Goal: Task Accomplishment & Management: Complete application form

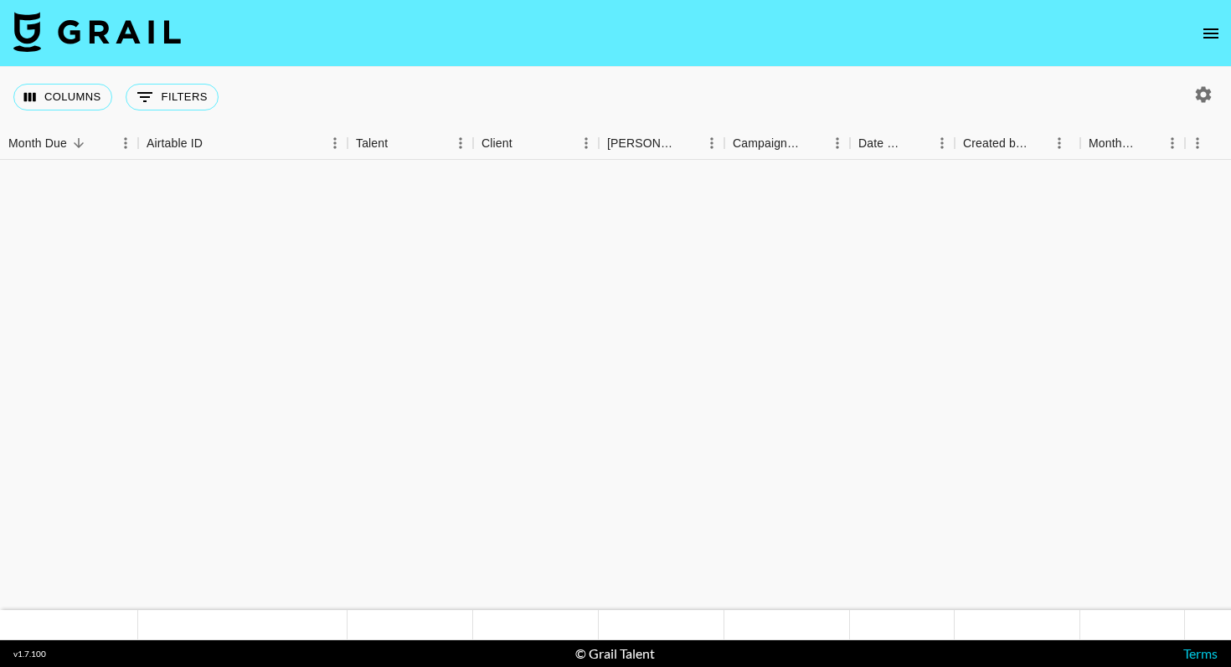
scroll to position [1580, 0]
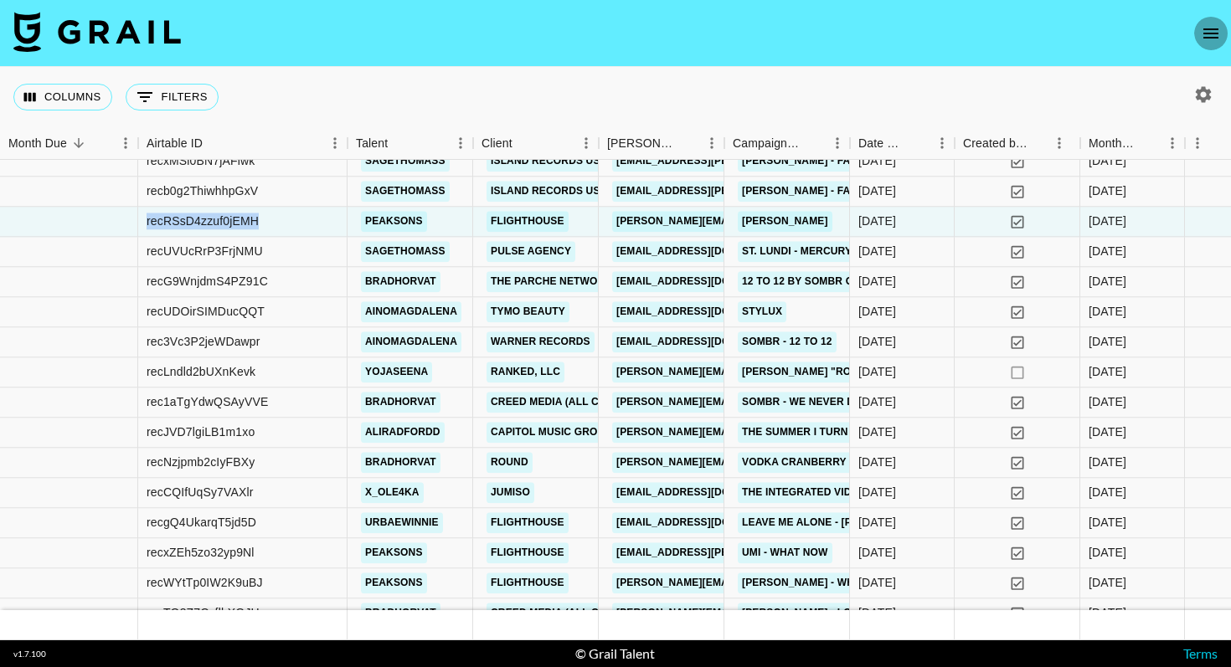
click at [1210, 39] on icon "open drawer" at bounding box center [1211, 33] width 20 height 20
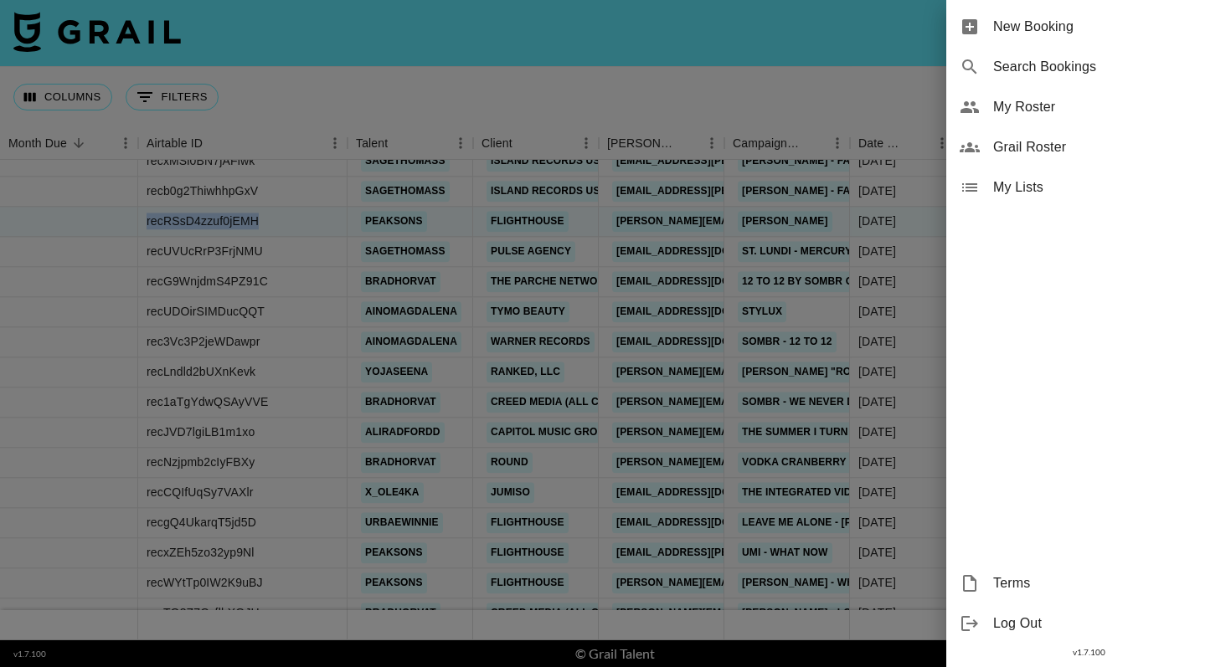
click at [1118, 22] on span "New Booking" at bounding box center [1105, 27] width 224 height 20
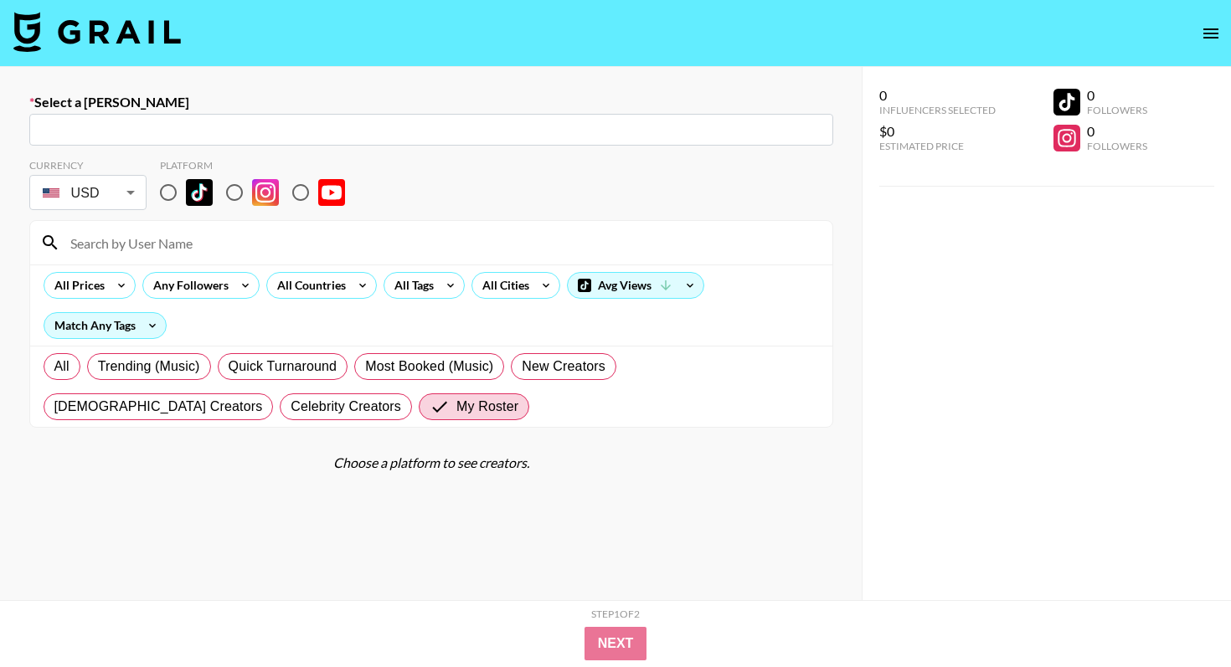
click at [453, 131] on input "text" at bounding box center [431, 130] width 784 height 19
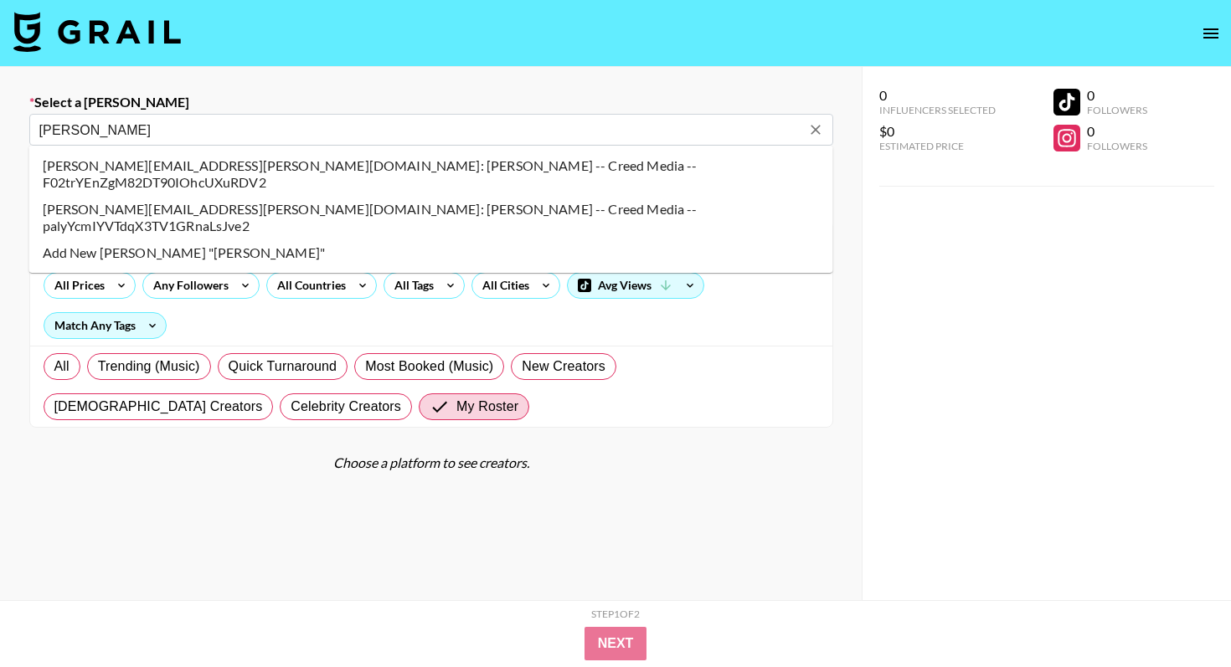
click at [411, 170] on li "[PERSON_NAME][EMAIL_ADDRESS][PERSON_NAME][DOMAIN_NAME]: [PERSON_NAME] -- Creed …" at bounding box center [431, 174] width 804 height 44
type input "[PERSON_NAME][EMAIL_ADDRESS][PERSON_NAME][DOMAIN_NAME]: [PERSON_NAME] -- Creed …"
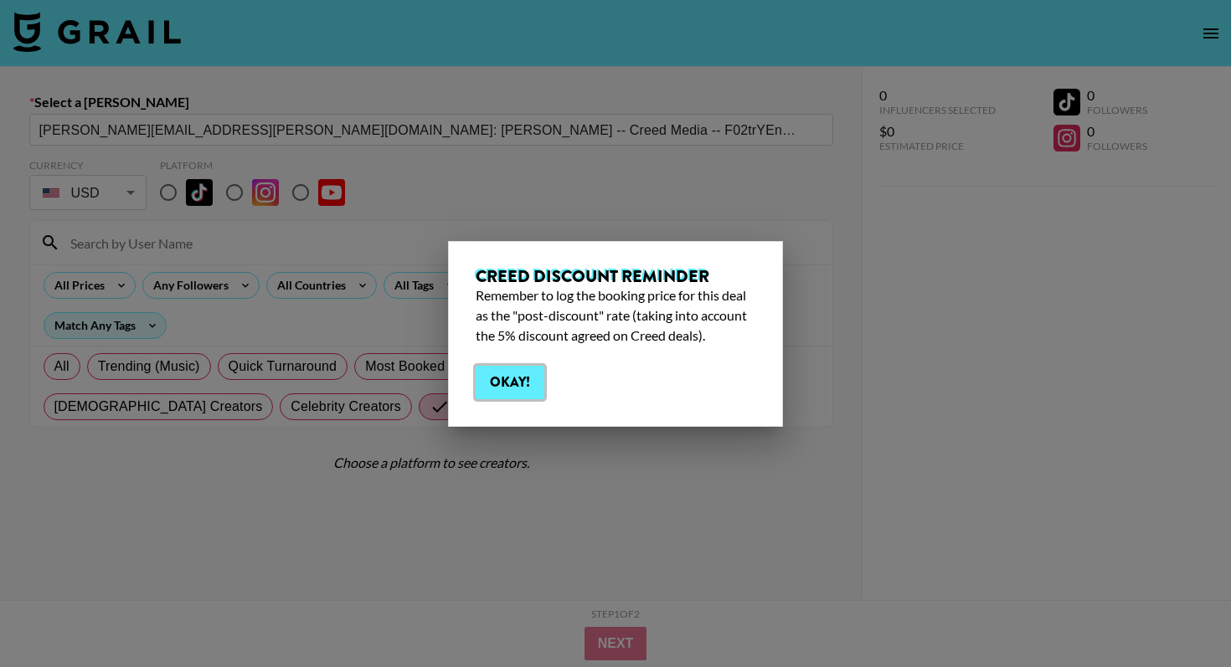
click at [512, 384] on button "Okay!" at bounding box center [510, 382] width 69 height 33
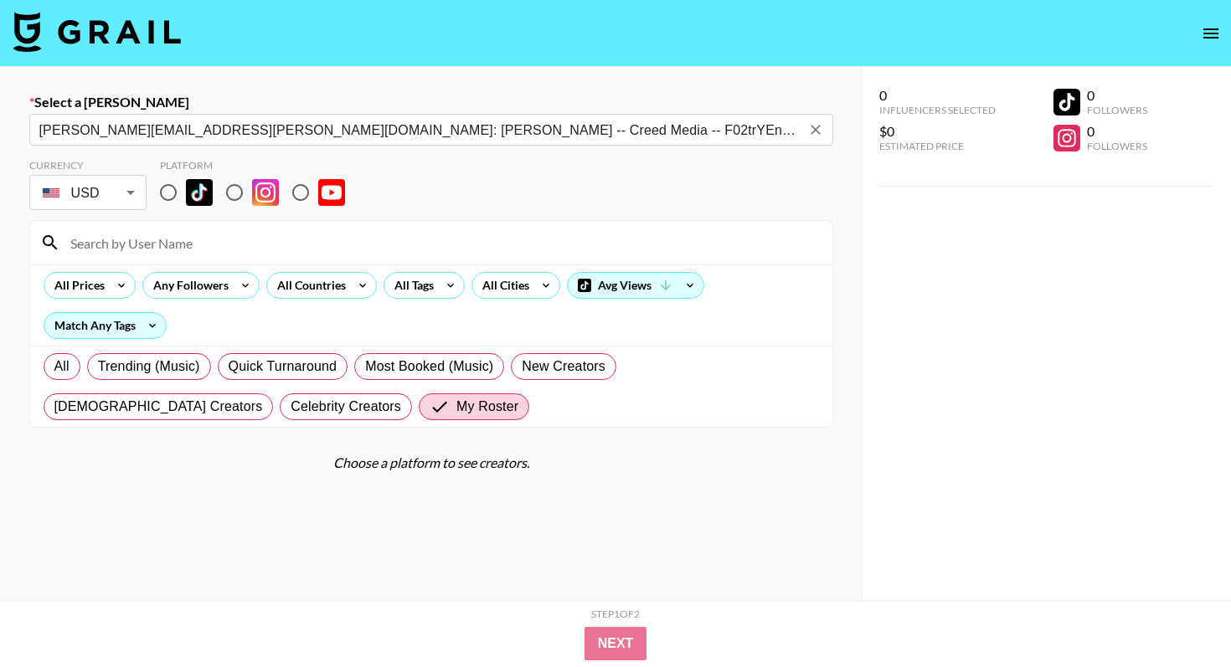
click at [179, 195] on input "radio" at bounding box center [168, 192] width 35 height 35
radio input "true"
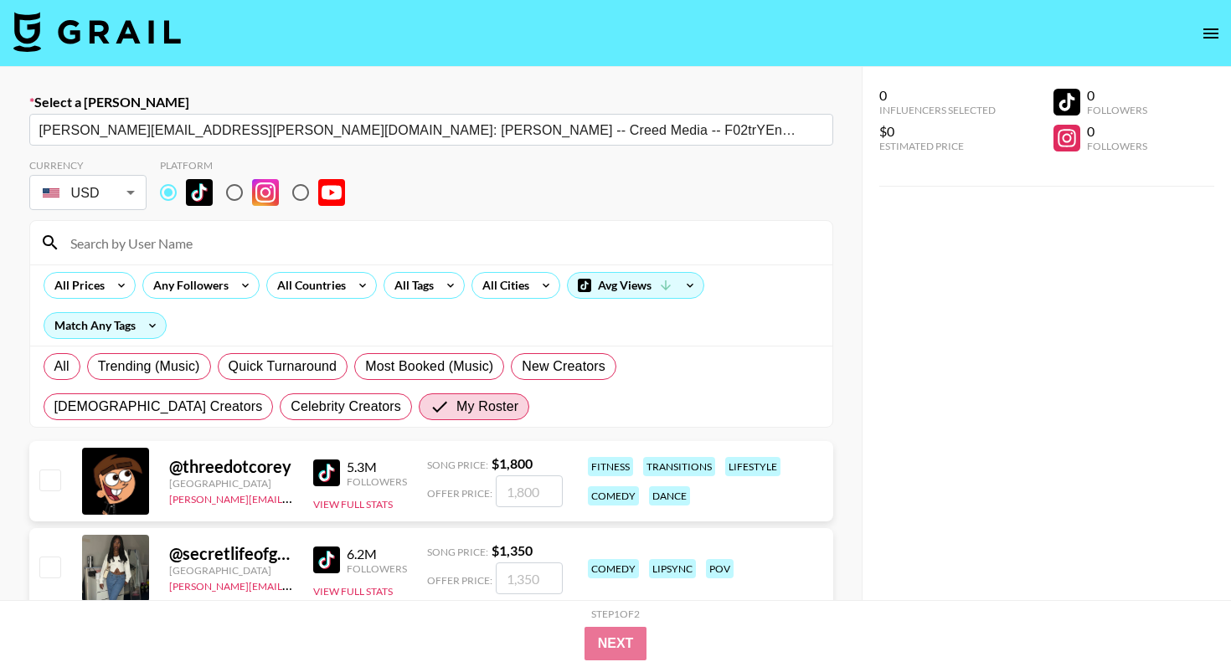
click at [180, 254] on input at bounding box center [441, 242] width 762 height 27
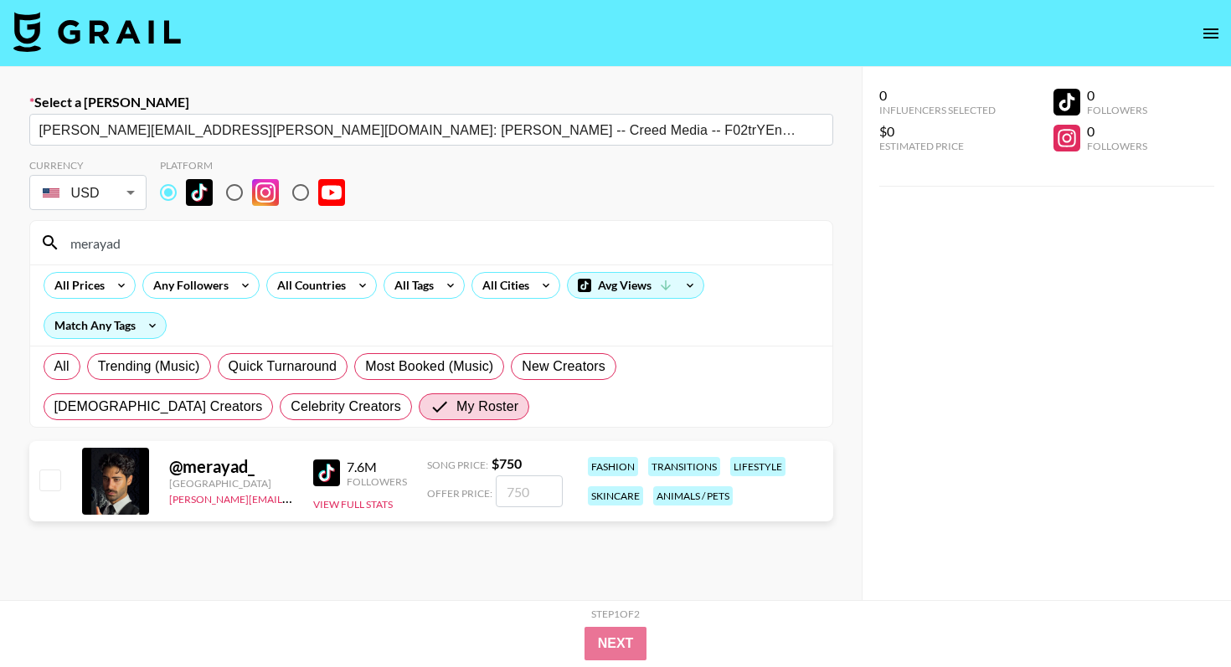
type input "merayad"
click at [53, 481] on input "checkbox" at bounding box center [49, 480] width 20 height 20
checkbox input "true"
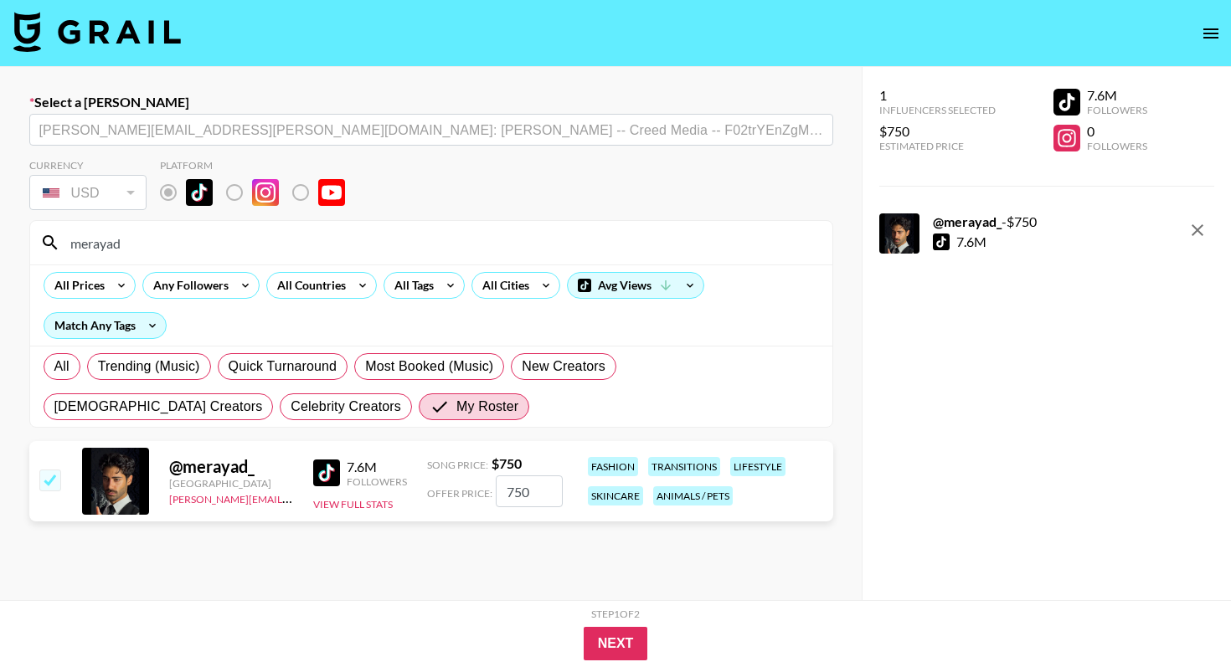
click at [538, 493] on input "750" at bounding box center [529, 492] width 67 height 32
type input "7"
checkbox input "false"
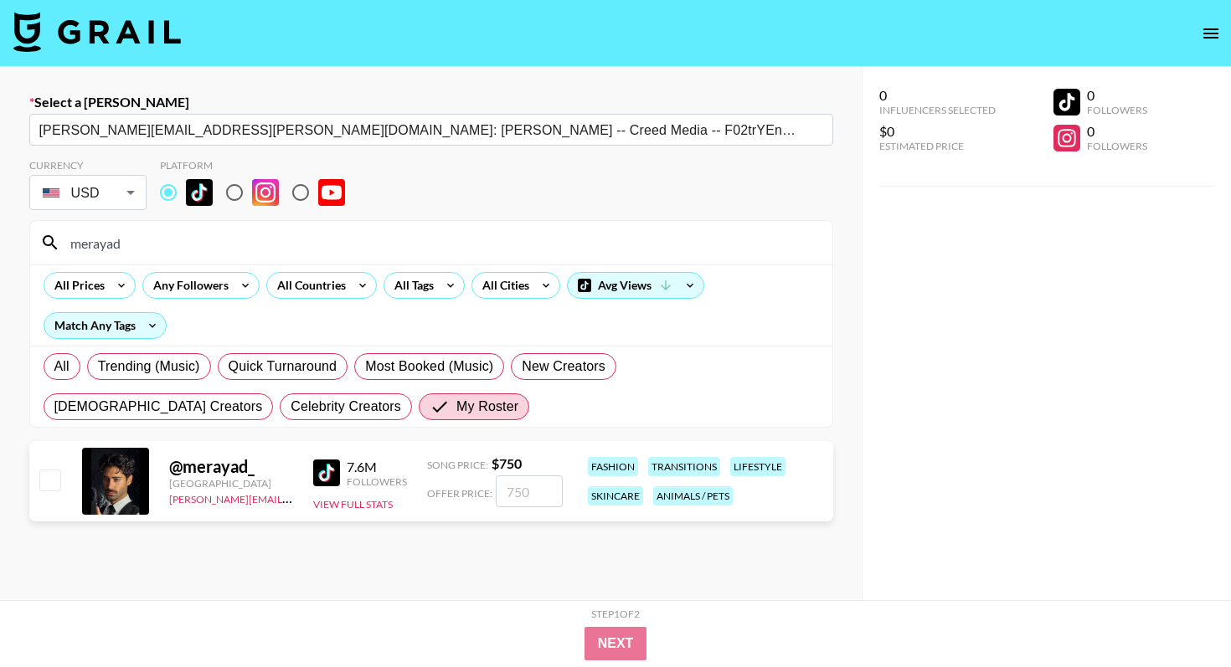
checkbox input "true"
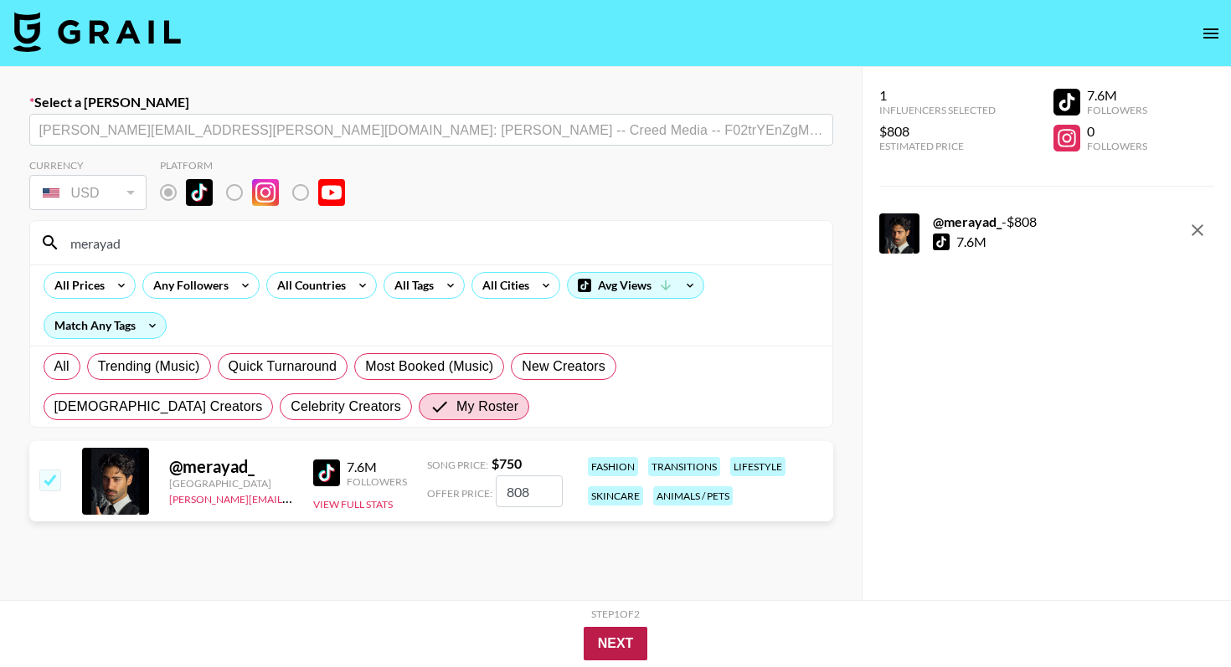
type input "808"
click at [606, 648] on button "Next" at bounding box center [616, 643] width 64 height 33
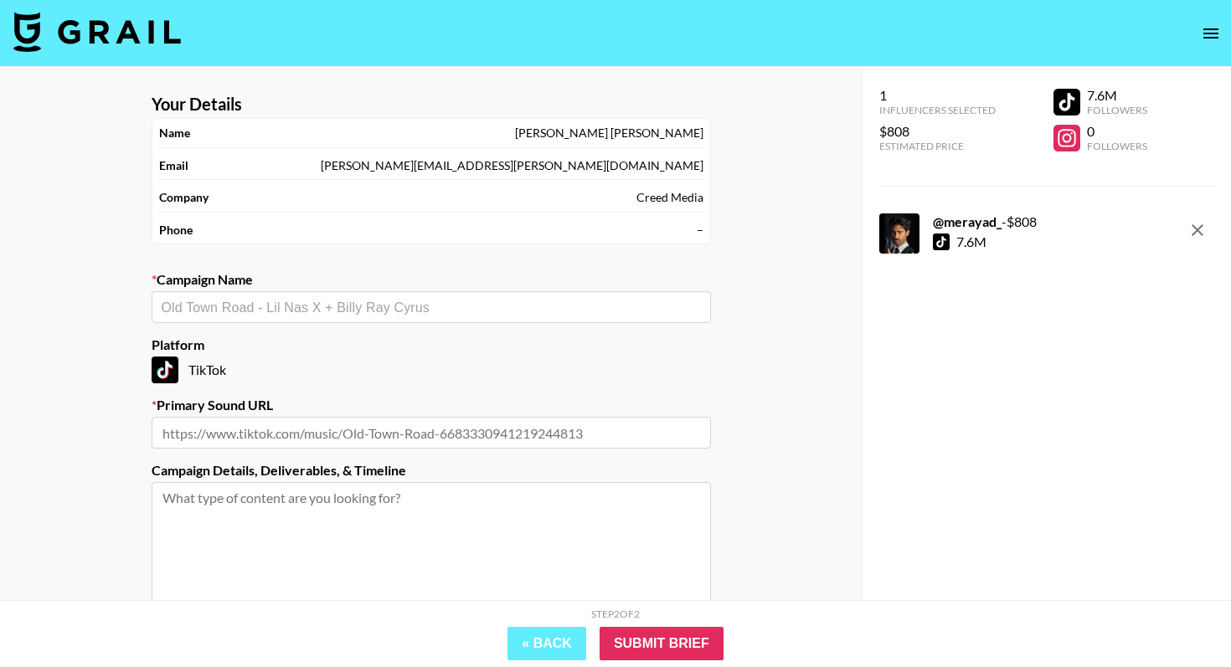
click at [406, 301] on input "text" at bounding box center [431, 307] width 539 height 19
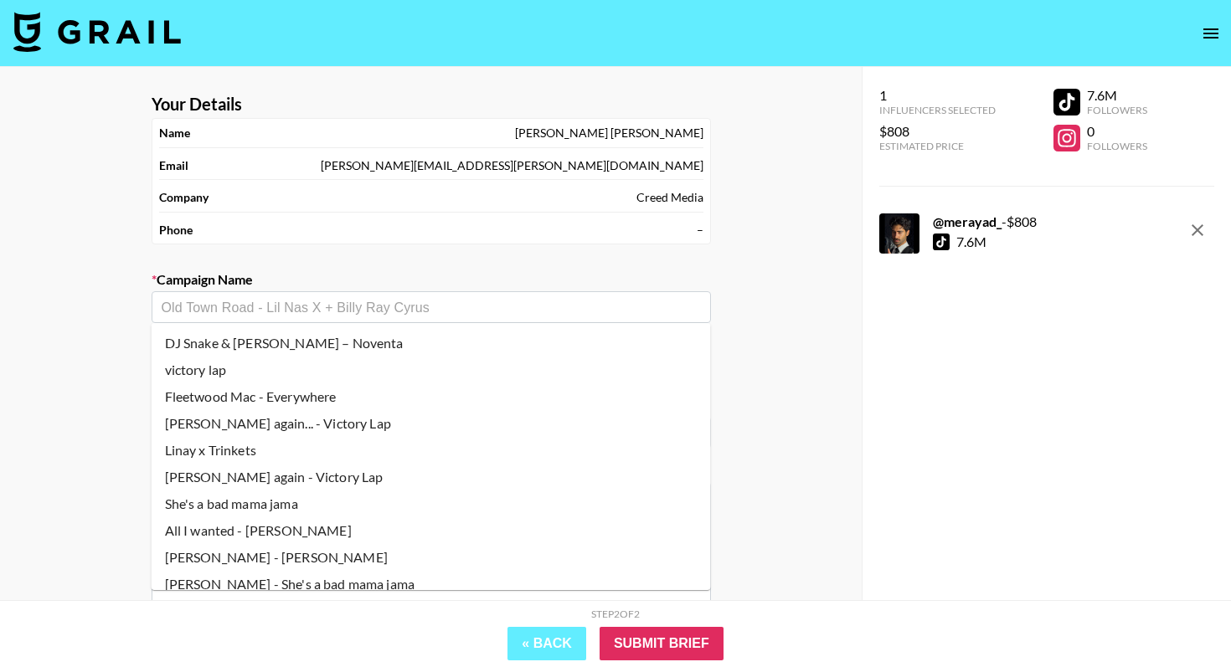
click at [457, 263] on section "Your Details Name [PERSON_NAME] Email [PERSON_NAME][EMAIL_ADDRESS][PERSON_NAME]…" at bounding box center [431, 398] width 586 height 636
click at [380, 310] on input "text" at bounding box center [431, 307] width 539 height 19
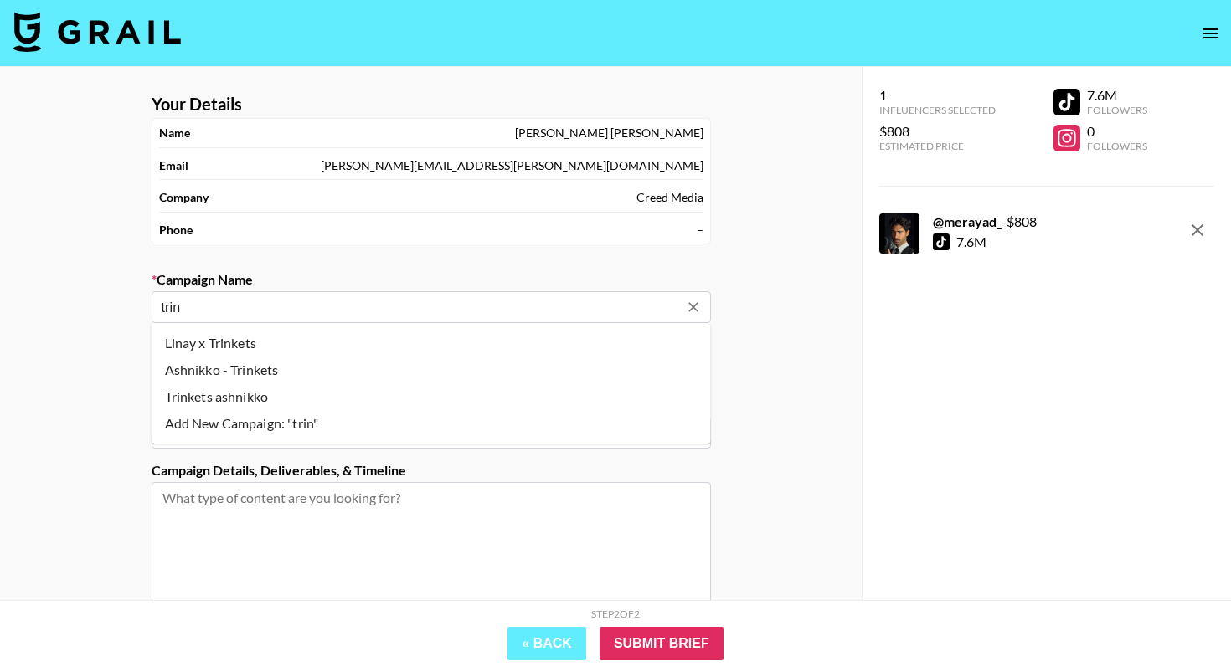
click at [299, 366] on li "Ashnikko - Trinkets" at bounding box center [431, 370] width 559 height 27
type input "Ashnikko - Trinkets"
type input "[URL][DOMAIN_NAME]"
type textarea "TikTok --"
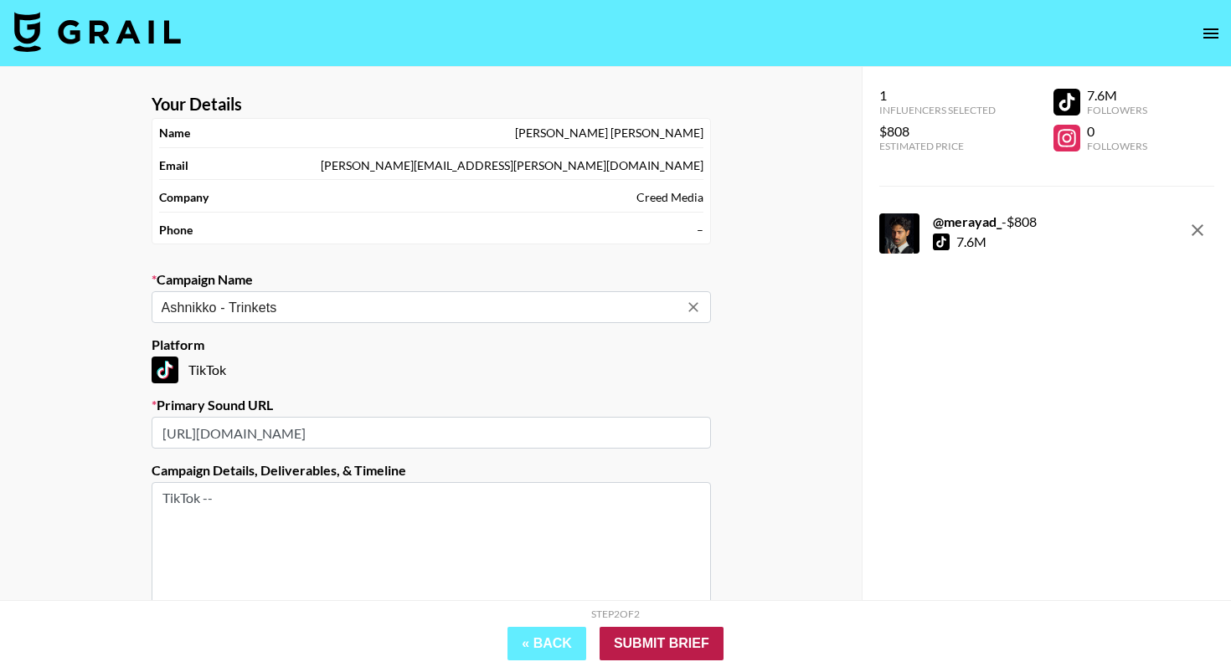
type input "Ashnikko - Trinkets"
click at [688, 636] on input "Submit Brief" at bounding box center [661, 643] width 124 height 33
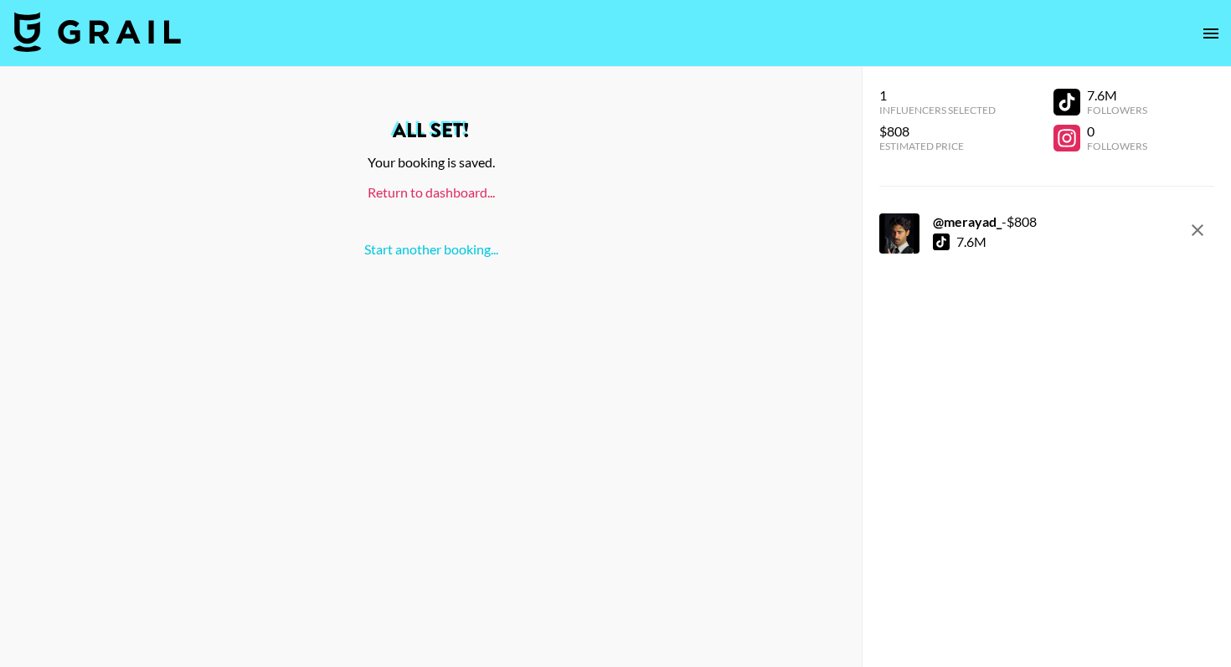
click at [388, 193] on link "Return to dashboard..." at bounding box center [431, 192] width 127 height 16
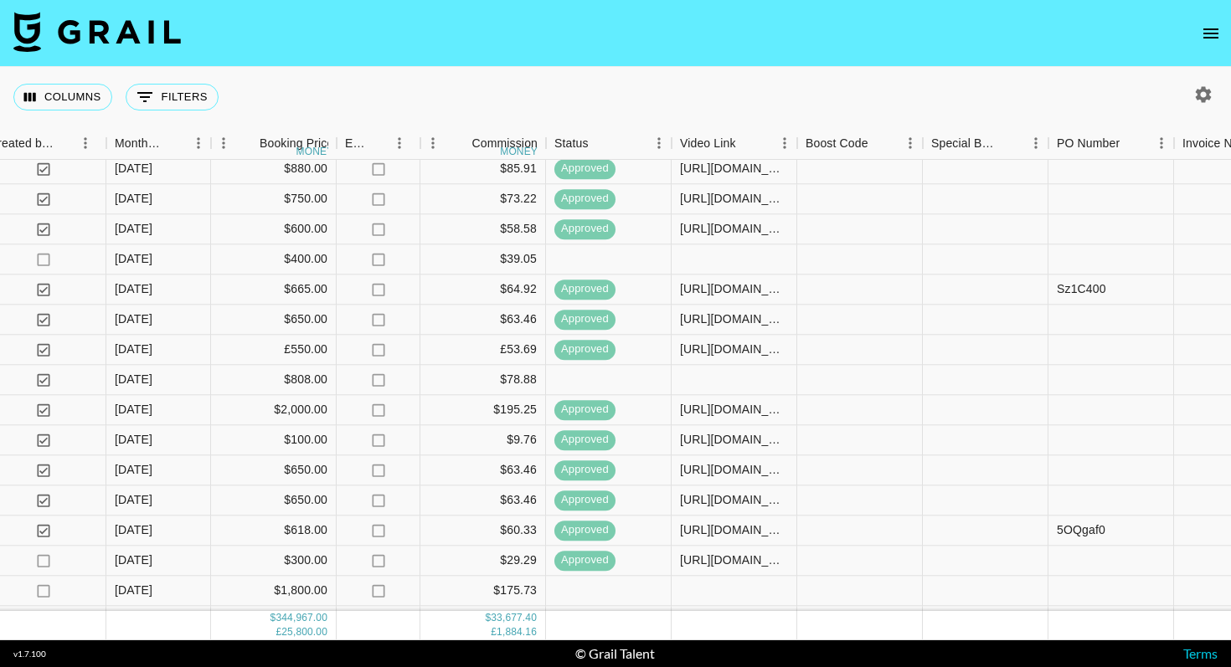
scroll to position [1695, 974]
click at [713, 371] on div at bounding box center [734, 378] width 126 height 30
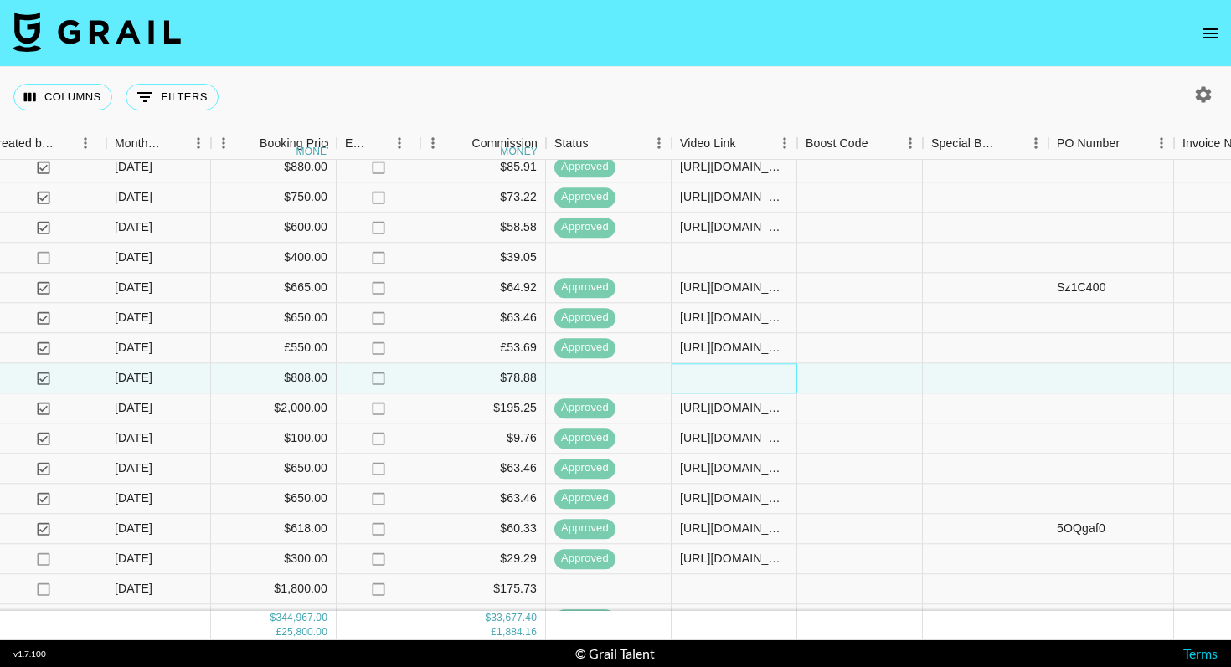
click at [713, 371] on div at bounding box center [734, 378] width 126 height 30
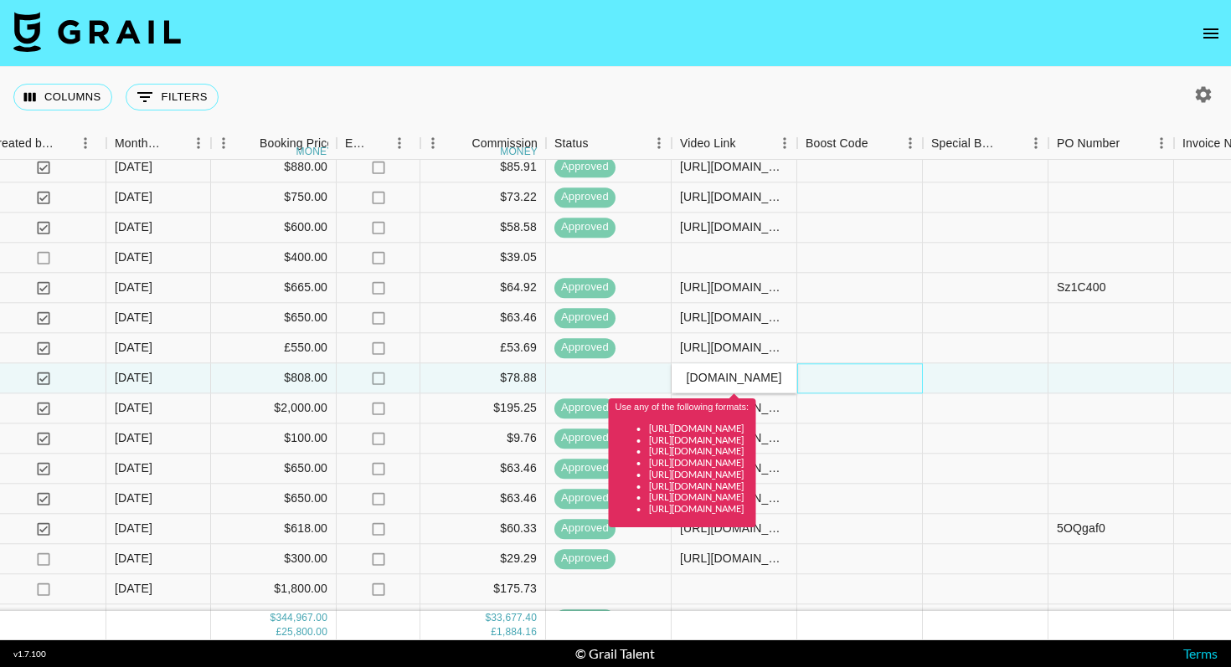
scroll to position [0, 0]
click at [866, 378] on div at bounding box center [860, 378] width 126 height 30
click at [448, 447] on div "$9.76" at bounding box center [483, 439] width 126 height 30
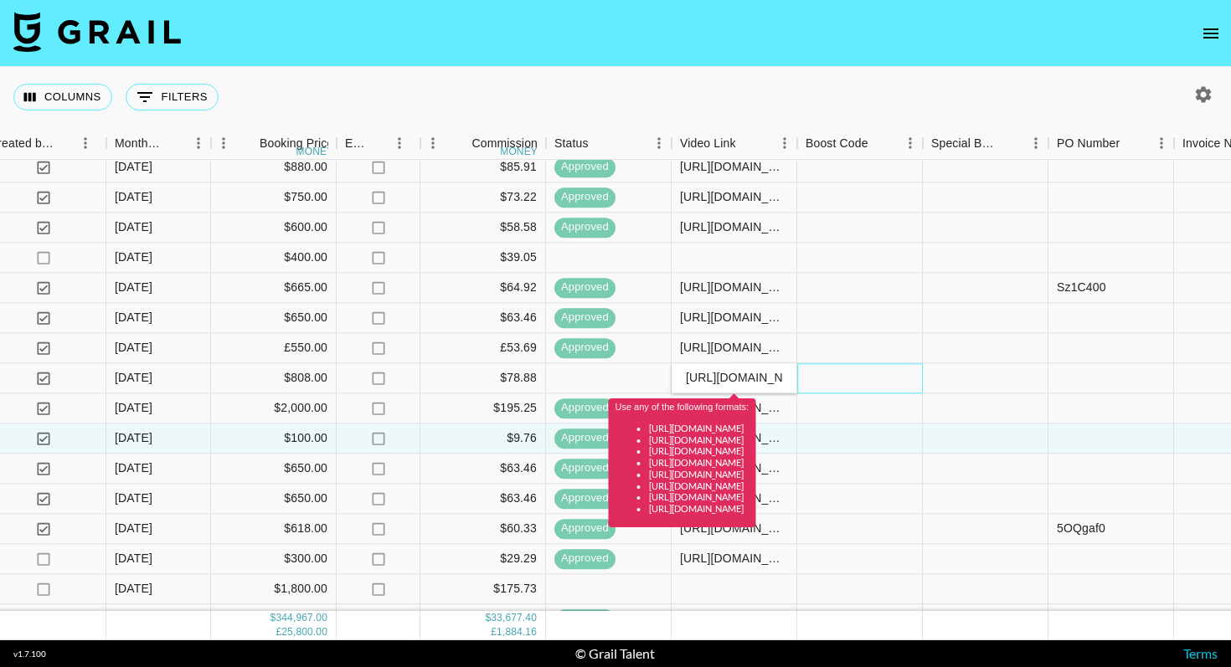
click at [829, 368] on div at bounding box center [860, 378] width 126 height 30
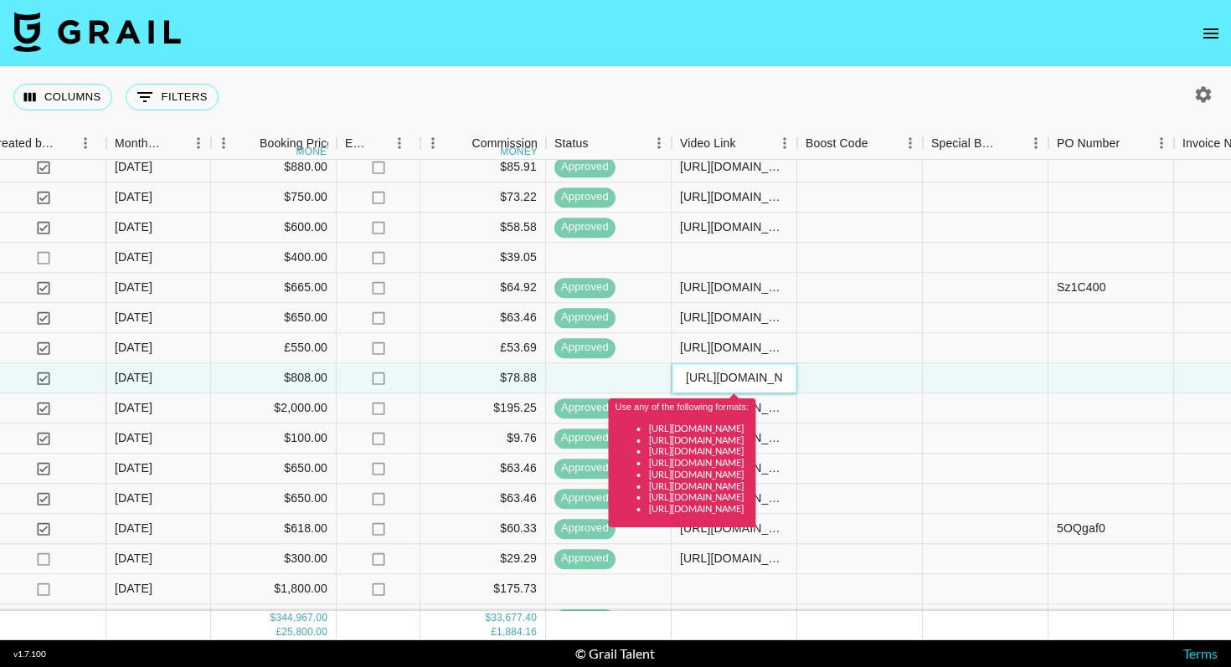
click at [736, 383] on input "[URL][DOMAIN_NAME]" at bounding box center [733, 378] width 123 height 13
paste input "@merayad_/video/7543644130388299030"
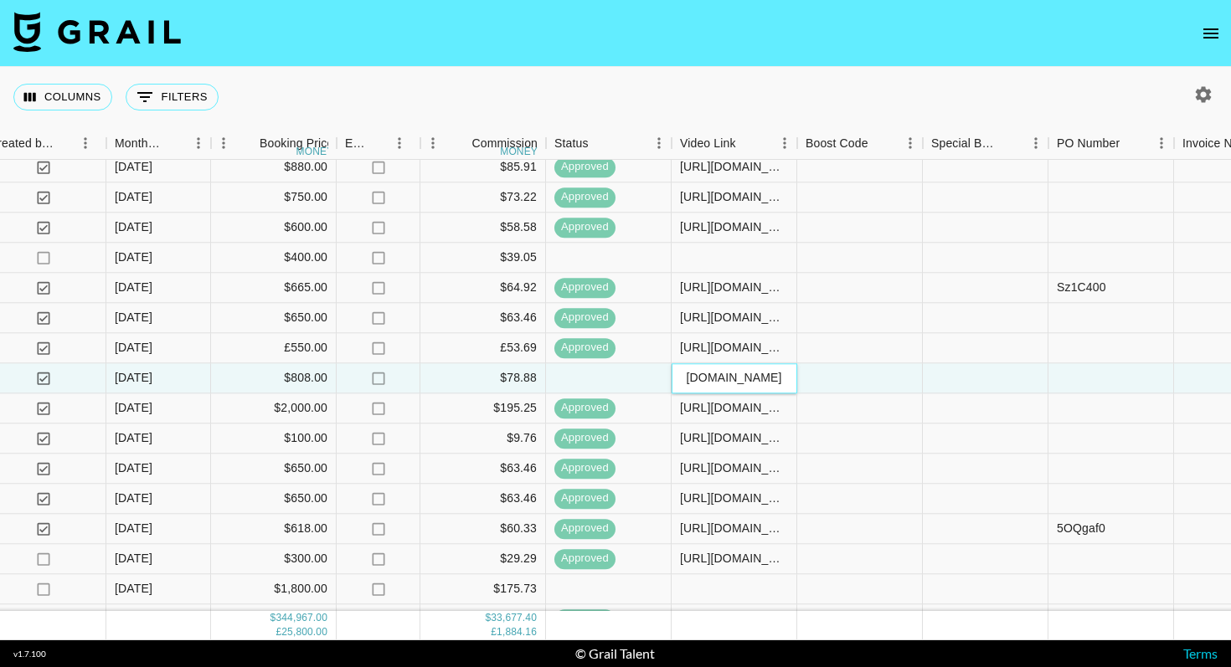
type input "https://www.tiktok.com/@merayad_/video/7543644130388299030"
click at [852, 378] on div at bounding box center [860, 378] width 126 height 30
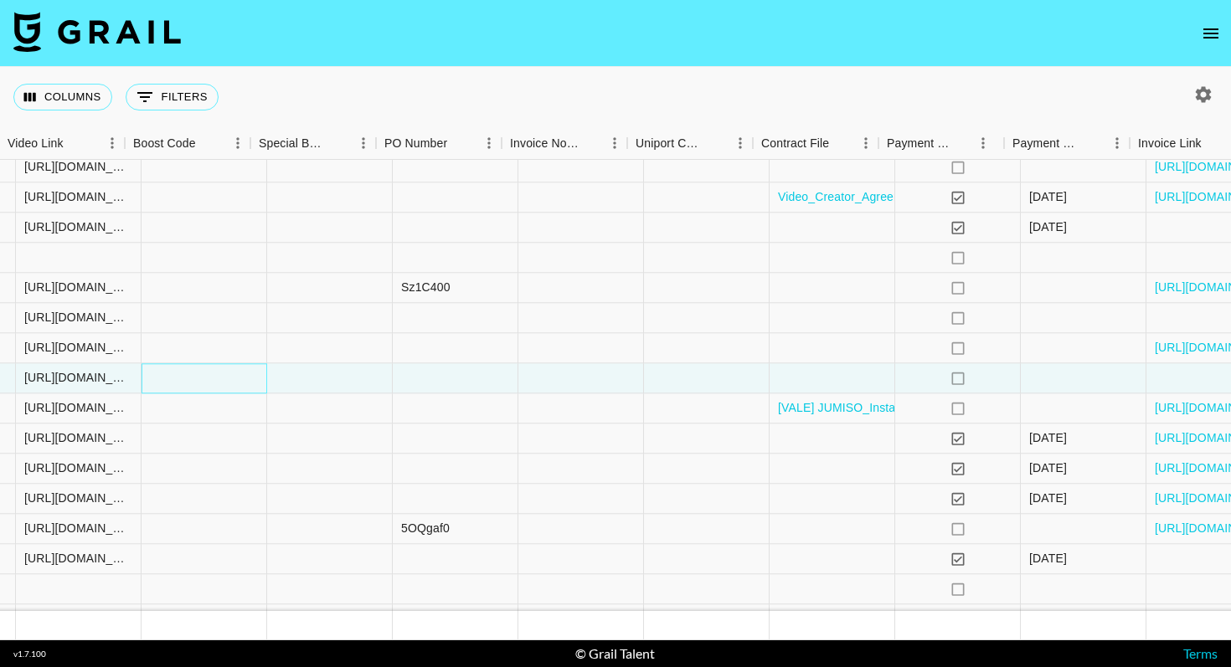
scroll to position [1695, 1737]
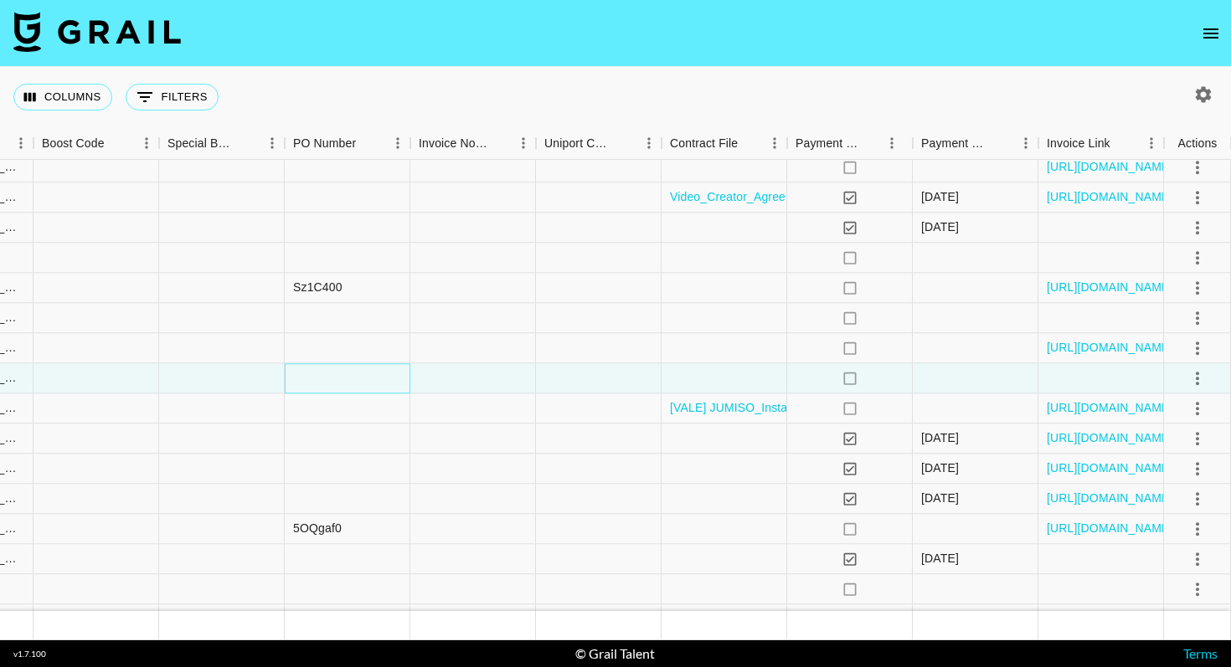
click at [375, 382] on div at bounding box center [348, 378] width 126 height 30
type input "h2jWLhm"
click at [467, 383] on div at bounding box center [473, 378] width 126 height 30
click at [1194, 377] on icon "select merge strategy" at bounding box center [1197, 378] width 20 height 20
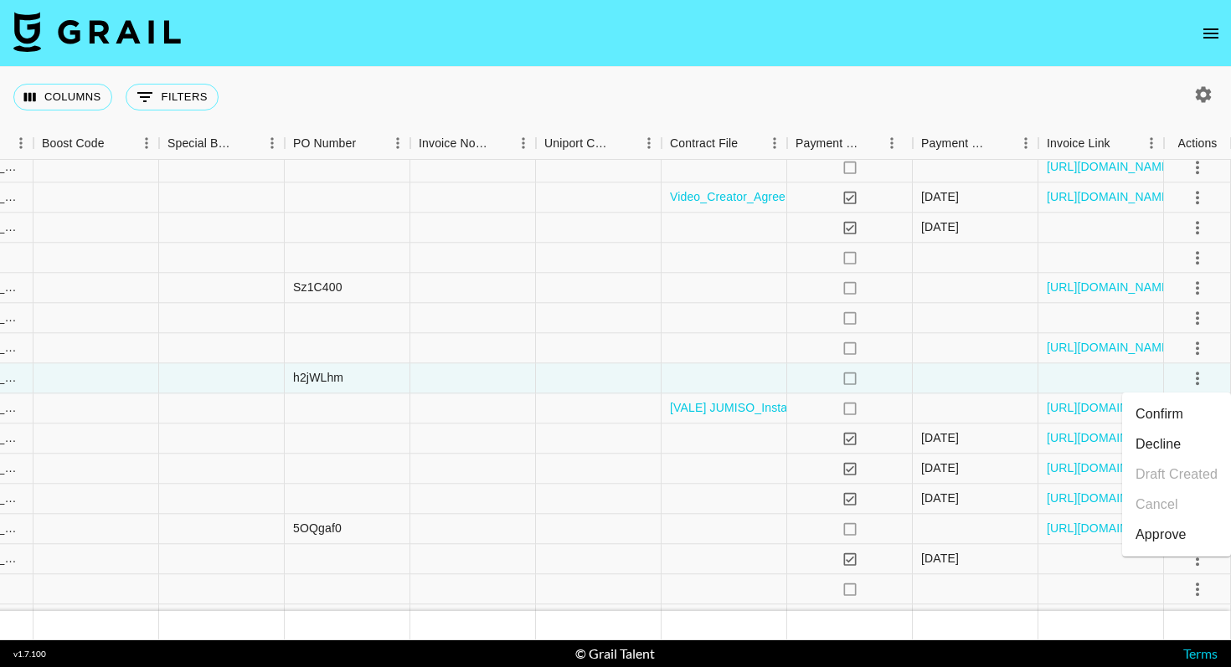
click at [1160, 524] on li "Approve" at bounding box center [1176, 535] width 109 height 30
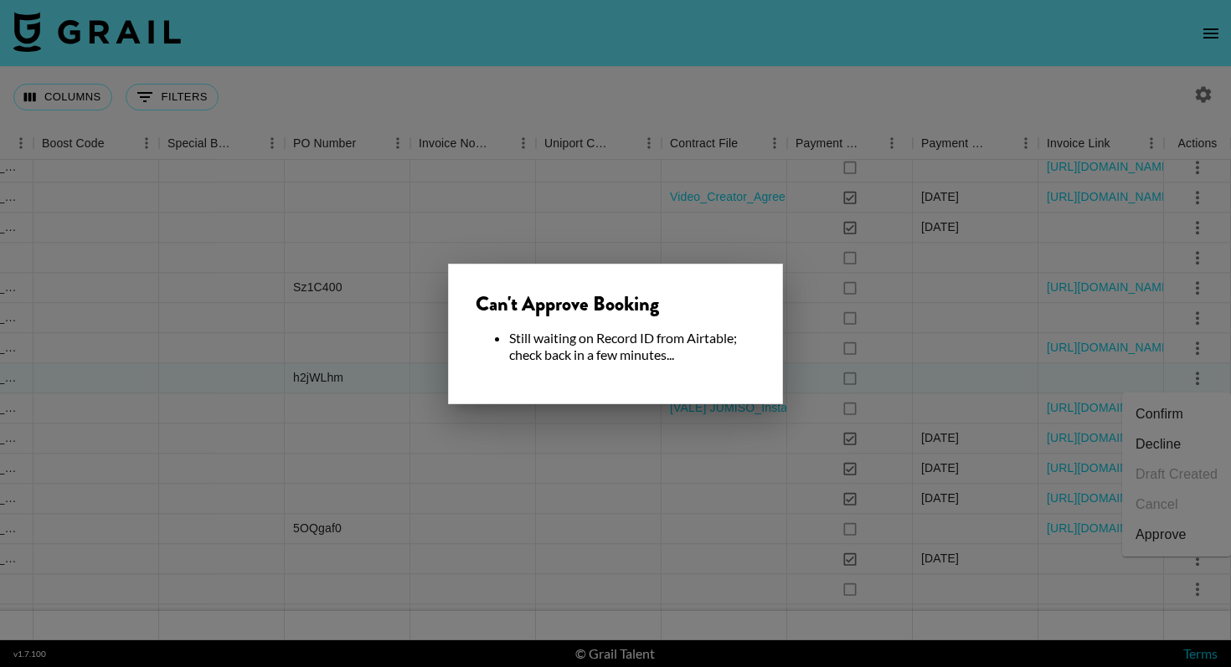
click at [966, 375] on div at bounding box center [615, 333] width 1231 height 667
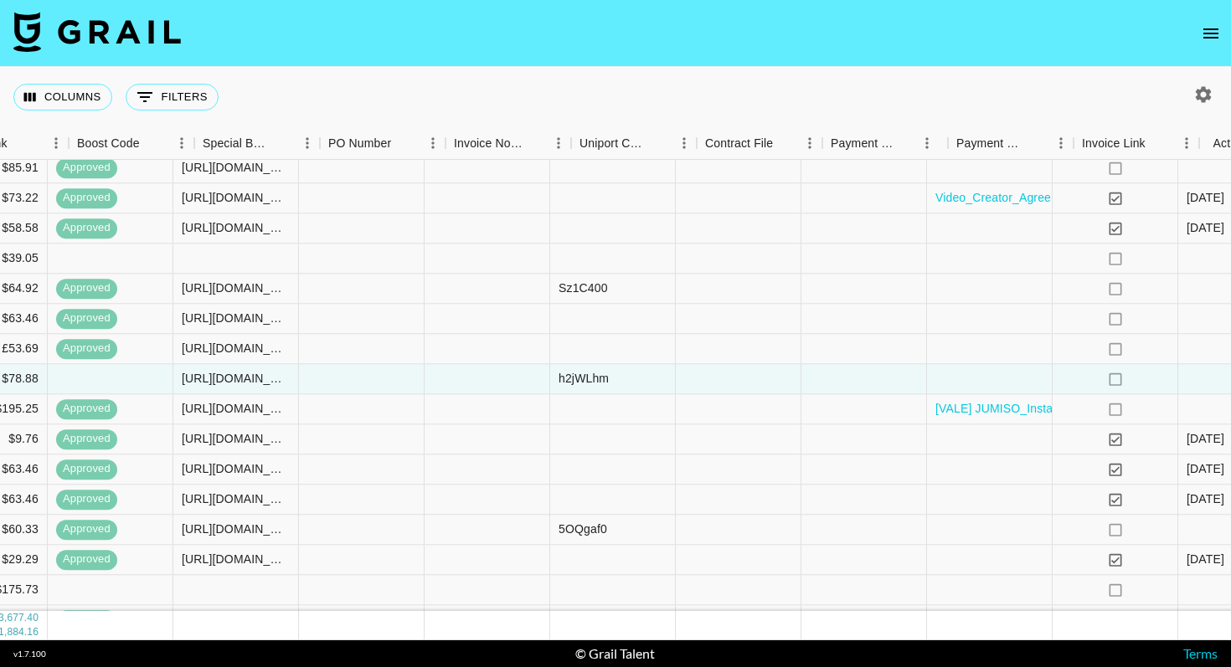
scroll to position [1694, 1737]
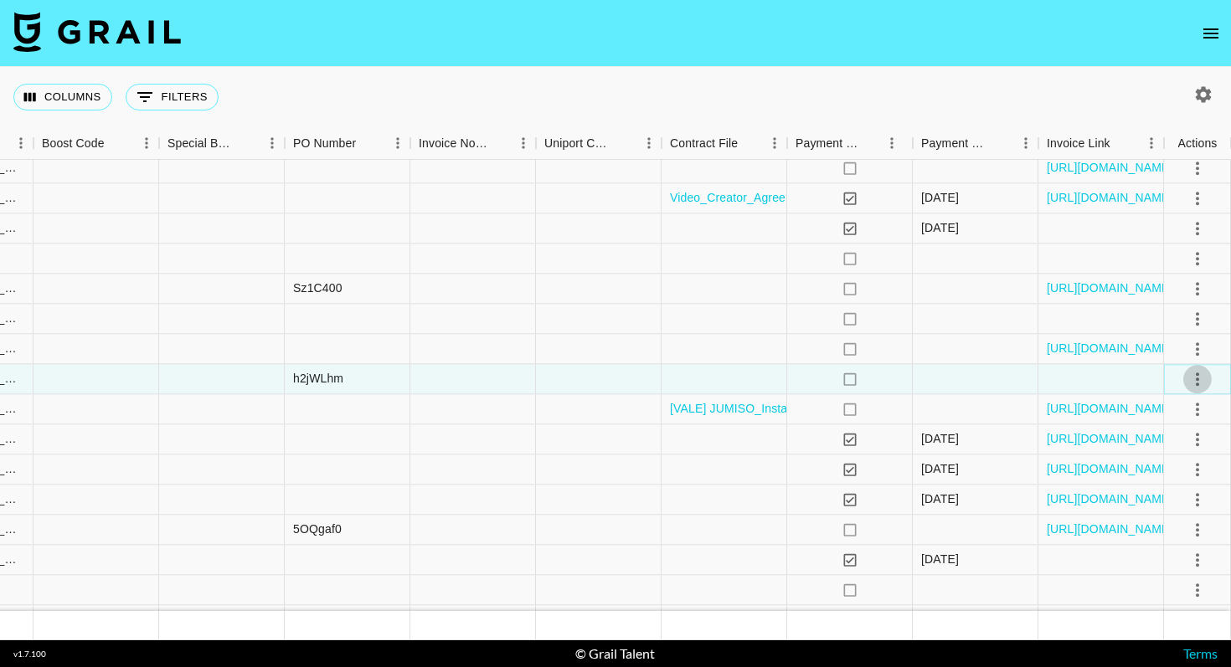
click at [1200, 378] on icon "select merge strategy" at bounding box center [1197, 379] width 20 height 20
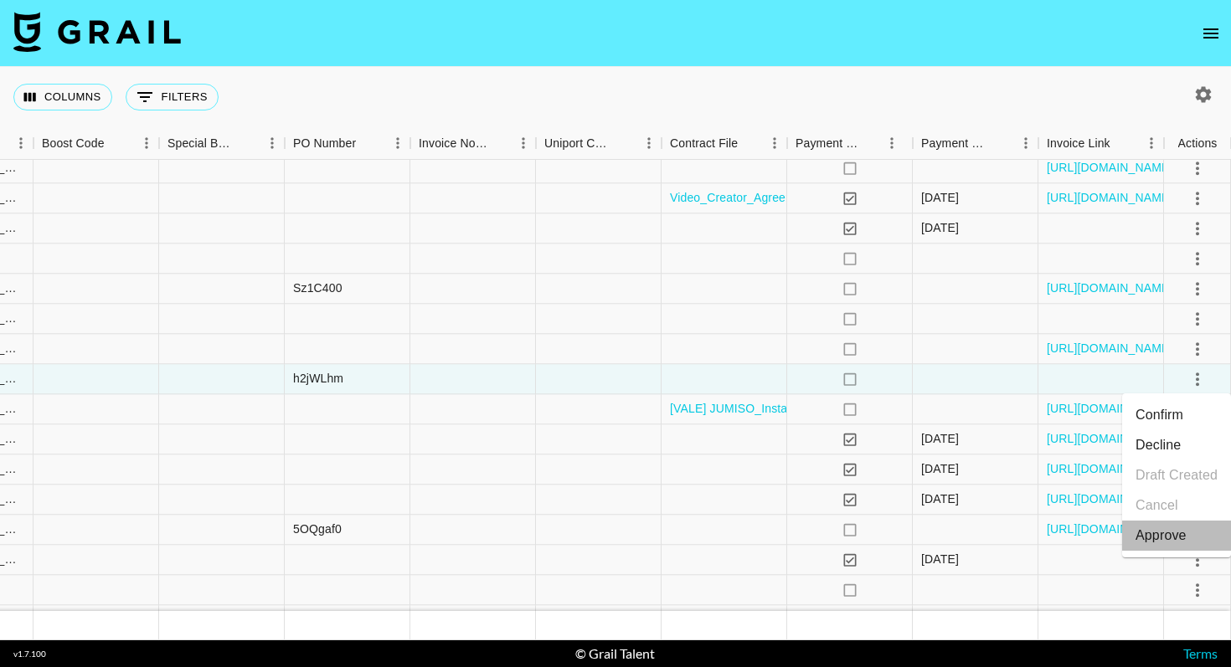
click at [1165, 532] on div "Approve" at bounding box center [1160, 536] width 51 height 20
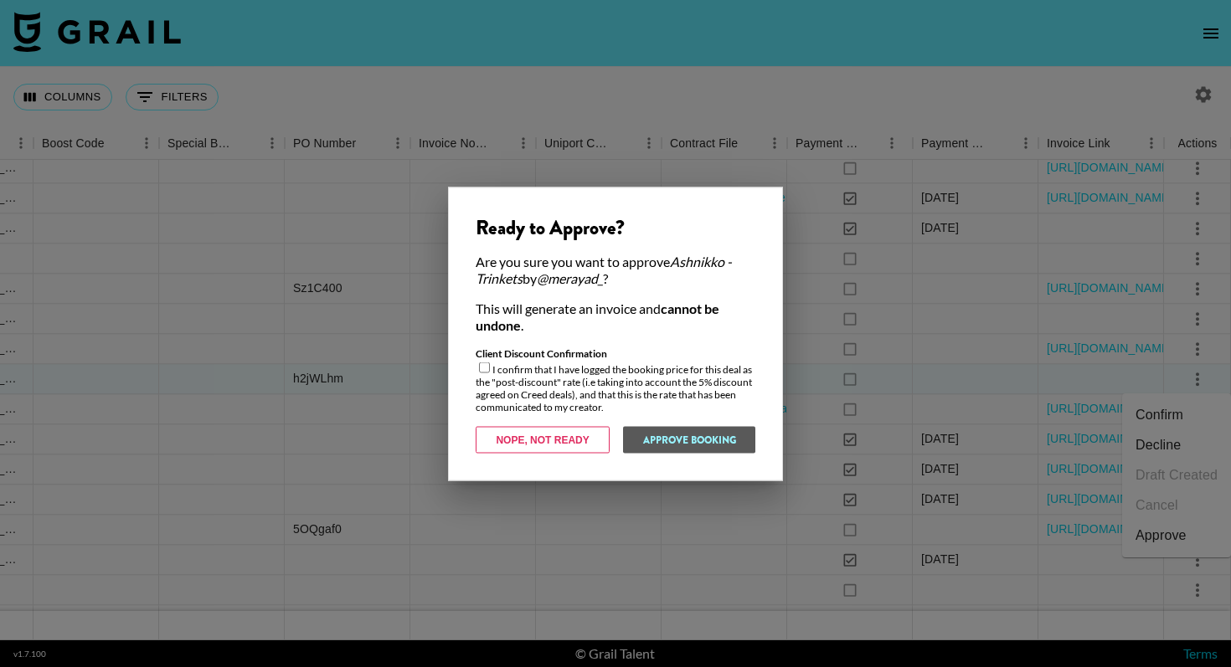
click at [481, 368] on input "checkbox" at bounding box center [484, 367] width 11 height 11
checkbox input "true"
click at [678, 442] on button "Approve Booking" at bounding box center [688, 439] width 133 height 27
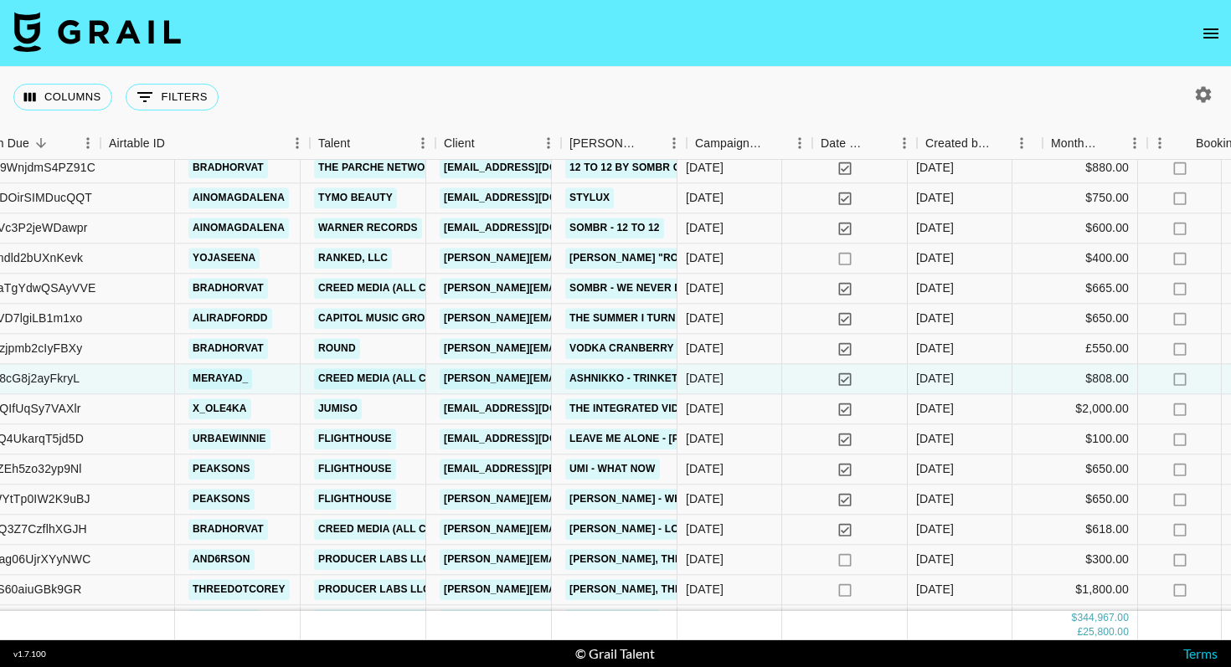
scroll to position [1694, 0]
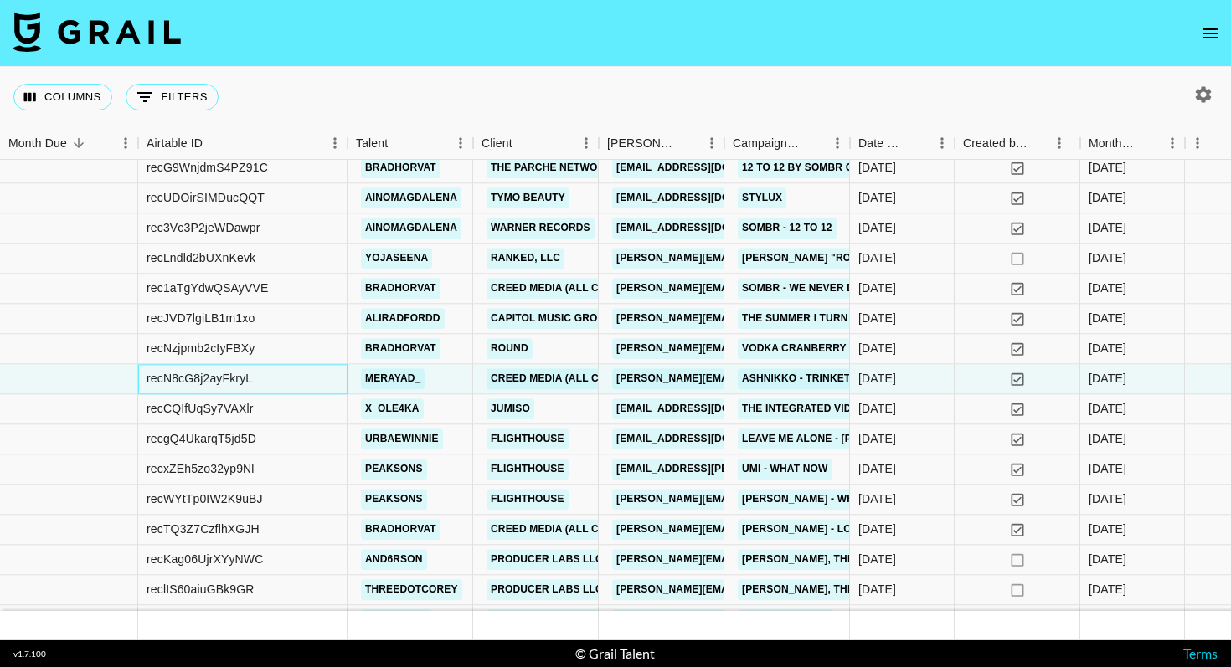
click at [236, 381] on div "recN8cG8j2ayFkryL" at bounding box center [199, 379] width 105 height 17
copy div "recN8cG8j2ayFkryL"
